Goal: Information Seeking & Learning: Learn about a topic

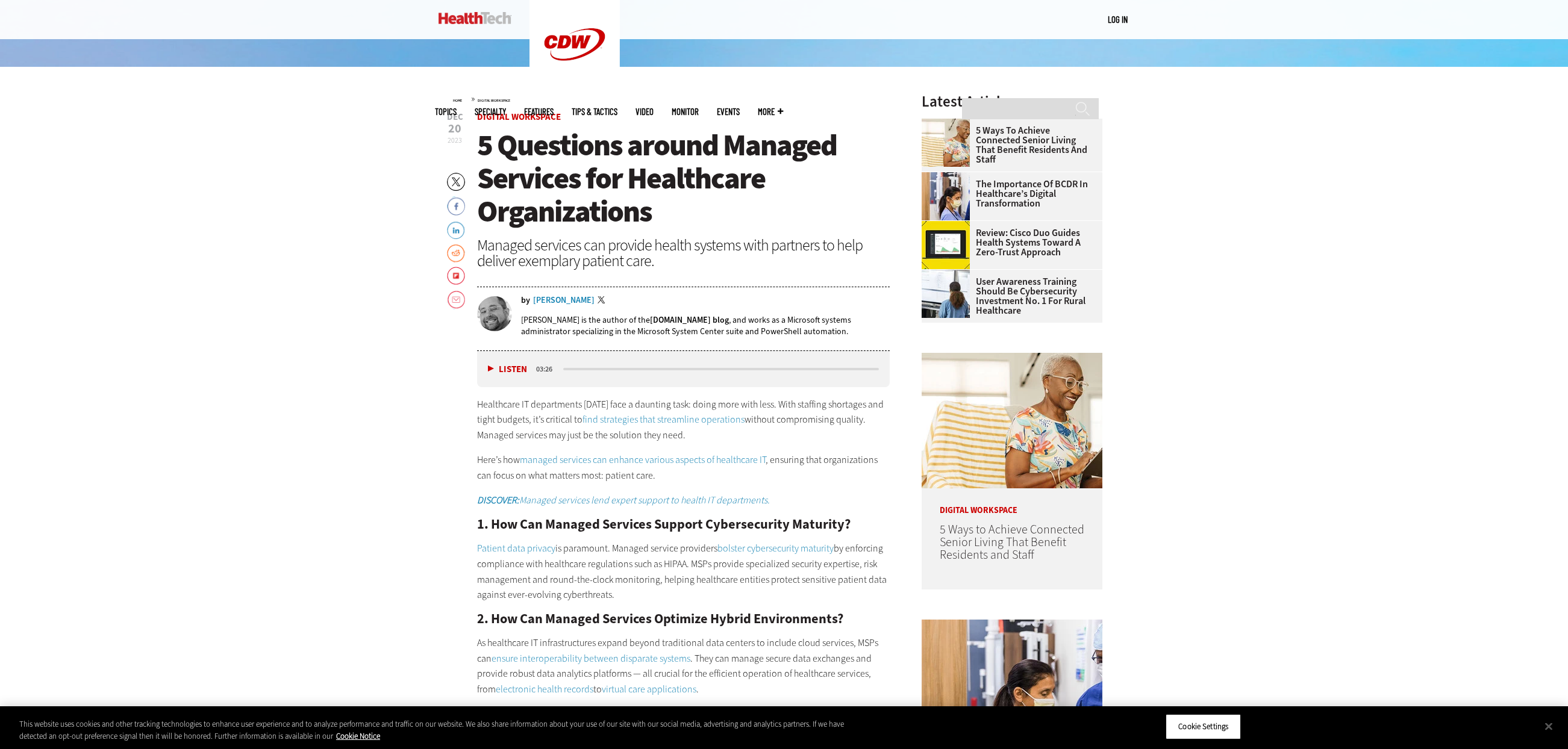
scroll to position [542, 0]
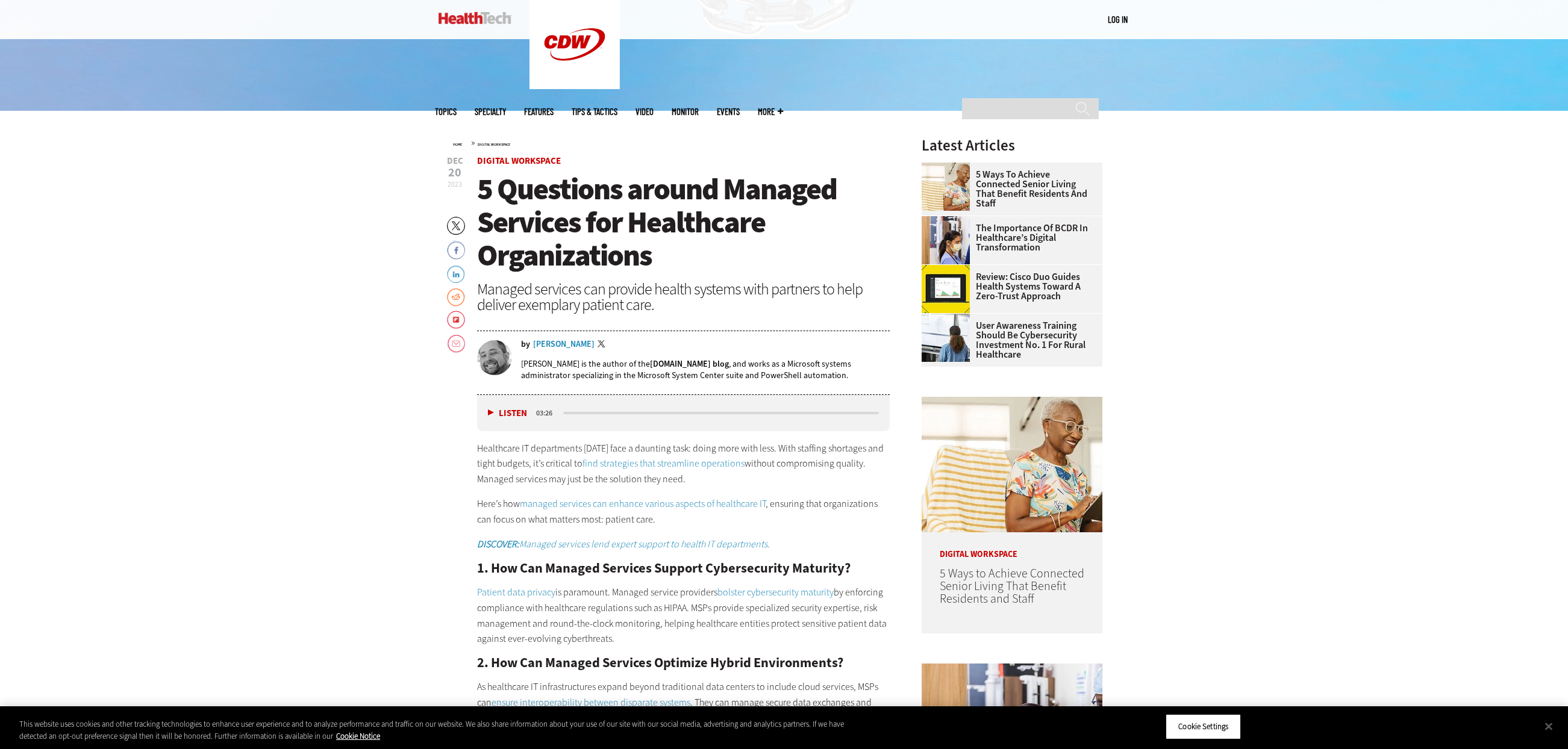
drag, startPoint x: 164, startPoint y: 341, endPoint x: 10, endPoint y: 335, distance: 154.1
drag, startPoint x: 155, startPoint y: 353, endPoint x: 149, endPoint y: 354, distance: 6.1
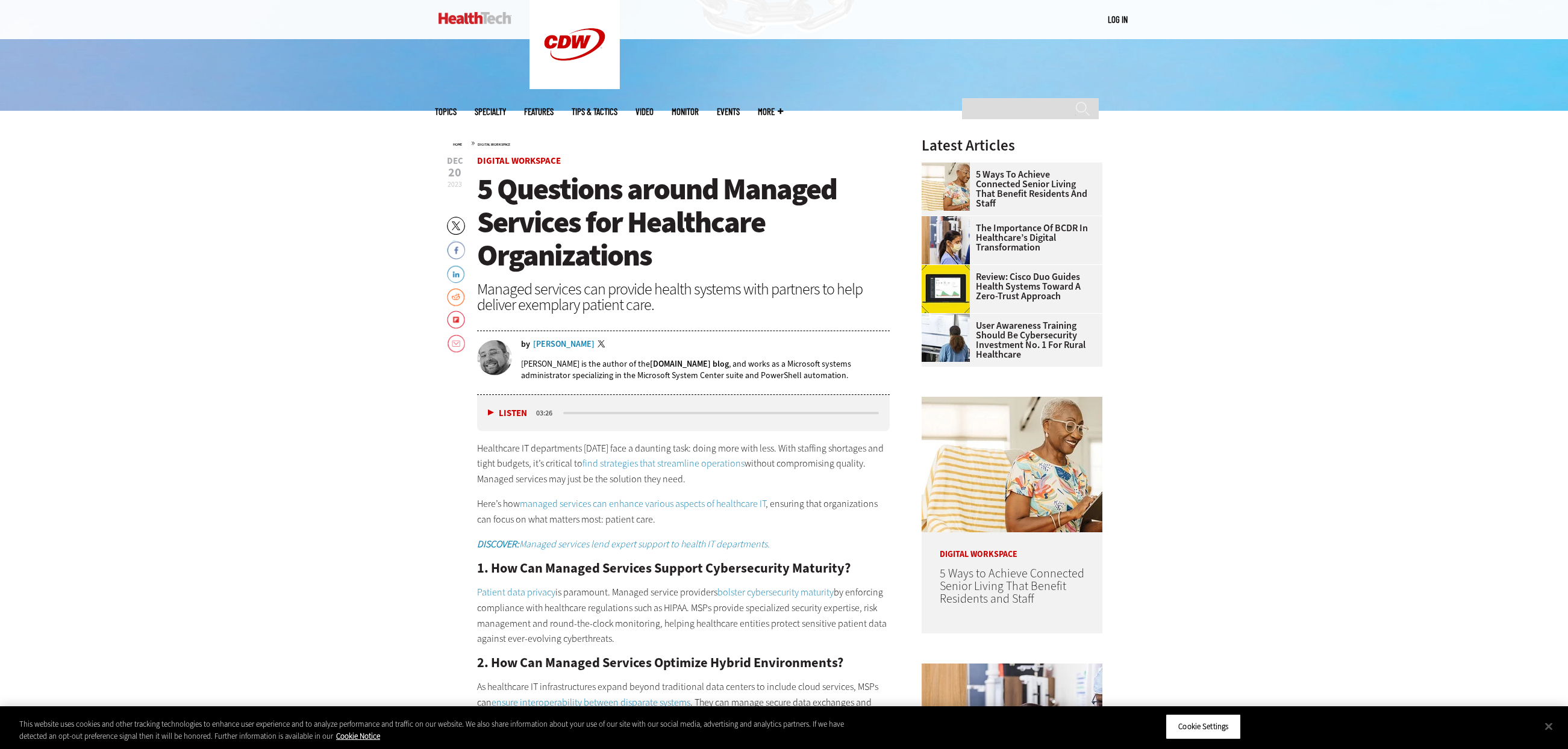
drag, startPoint x: 230, startPoint y: 358, endPoint x: 203, endPoint y: 358, distance: 27.0
drag, startPoint x: 207, startPoint y: 363, endPoint x: 61, endPoint y: 359, distance: 146.1
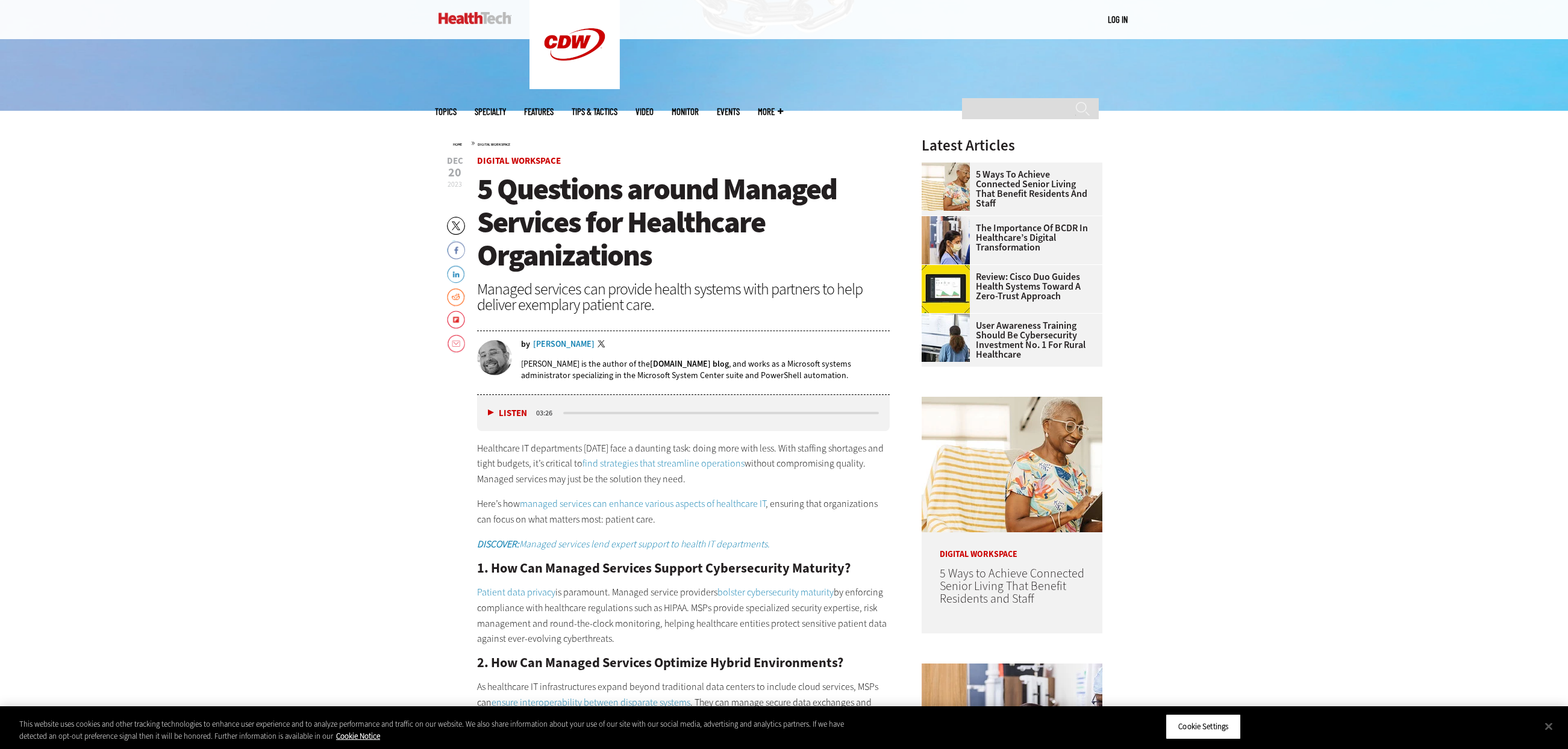
drag, startPoint x: 45, startPoint y: 345, endPoint x: 14, endPoint y: 346, distance: 31.0
drag, startPoint x: 198, startPoint y: 341, endPoint x: 17, endPoint y: 332, distance: 181.2
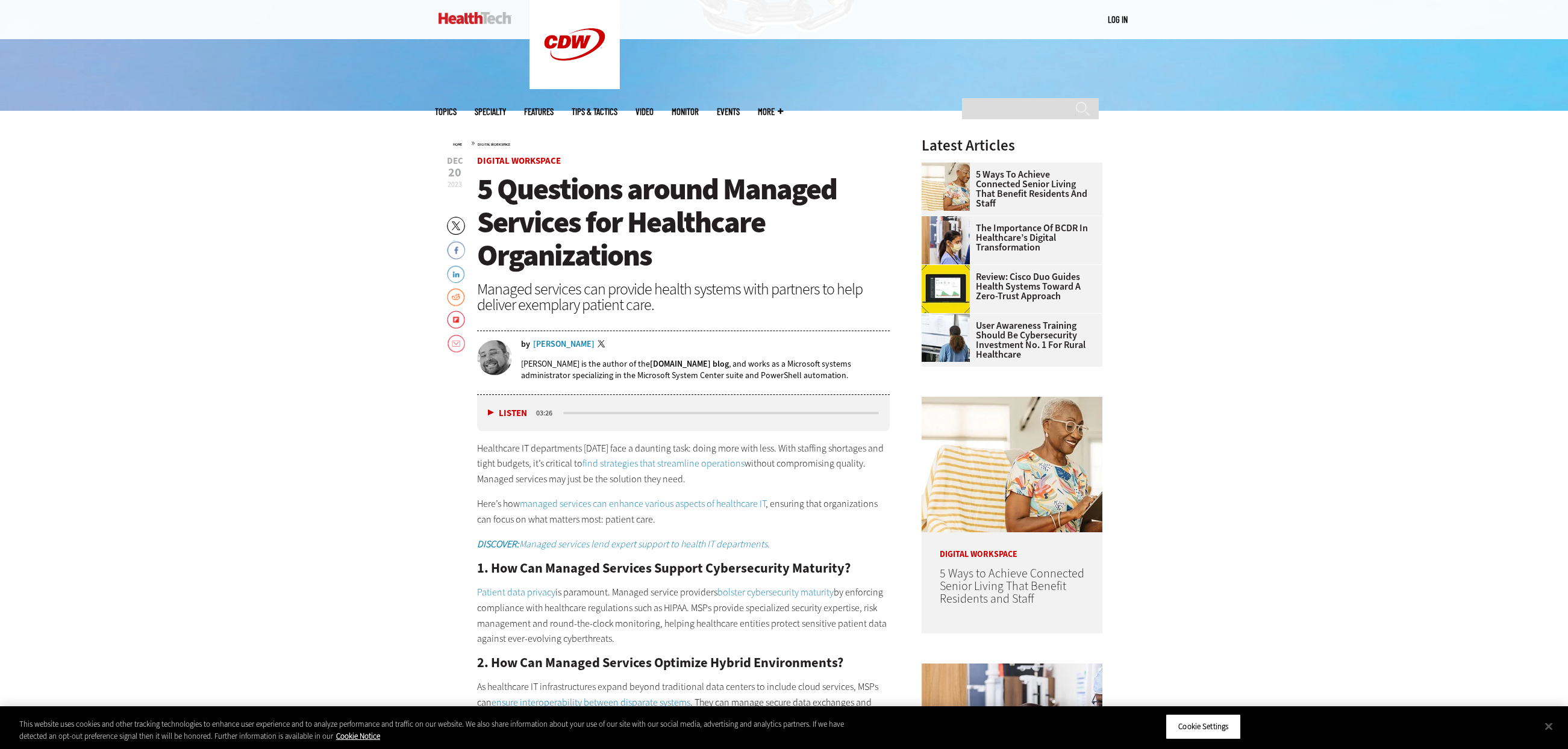
drag, startPoint x: 272, startPoint y: 350, endPoint x: 33, endPoint y: 339, distance: 239.3
drag, startPoint x: 110, startPoint y: 356, endPoint x: 21, endPoint y: 354, distance: 89.0
click at [572, 311] on div "Managed services can provide health systems with partners to help deliver exemp…" at bounding box center [683, 297] width 413 height 31
